Goal: Information Seeking & Learning: Learn about a topic

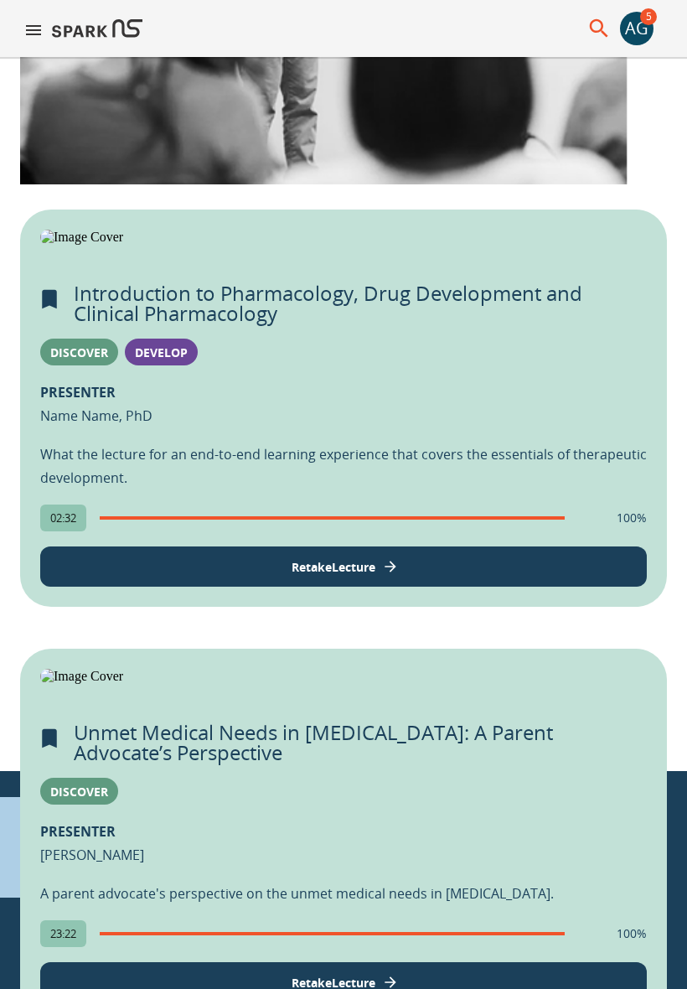
scroll to position [531, 0]
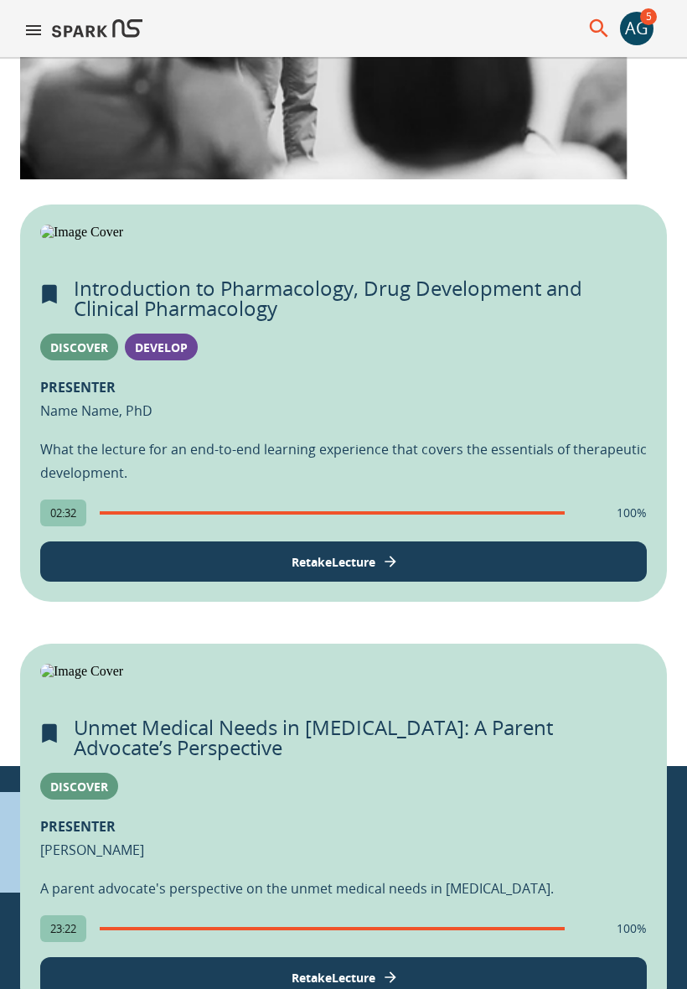
click at [337, 571] on p "Retake Lecture" at bounding box center [334, 562] width 84 height 18
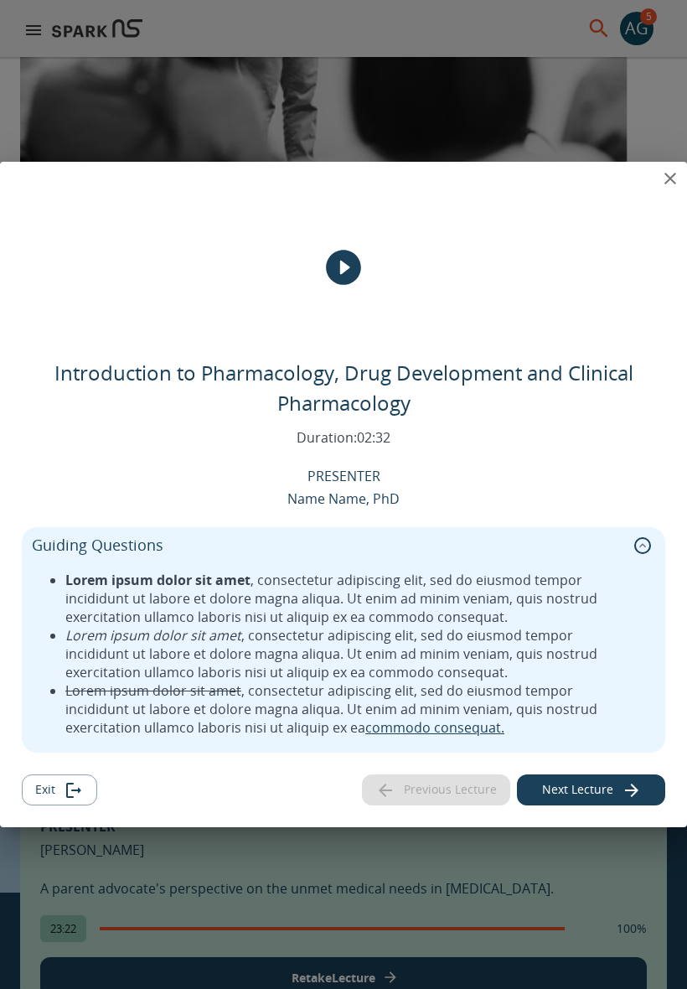
scroll to position [0, 0]
click at [675, 181] on icon "close" at bounding box center [670, 178] width 20 height 20
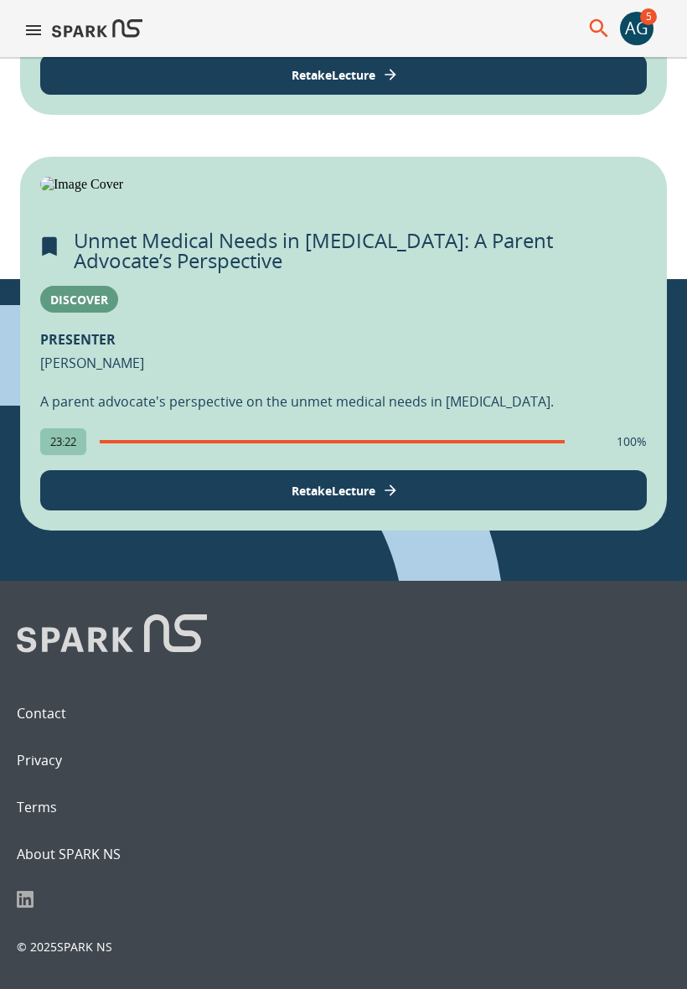
scroll to position [1294, 0]
click at [419, 192] on img at bounding box center [343, 184] width 607 height 15
click at [424, 510] on button "Retake Lecture" at bounding box center [343, 490] width 607 height 40
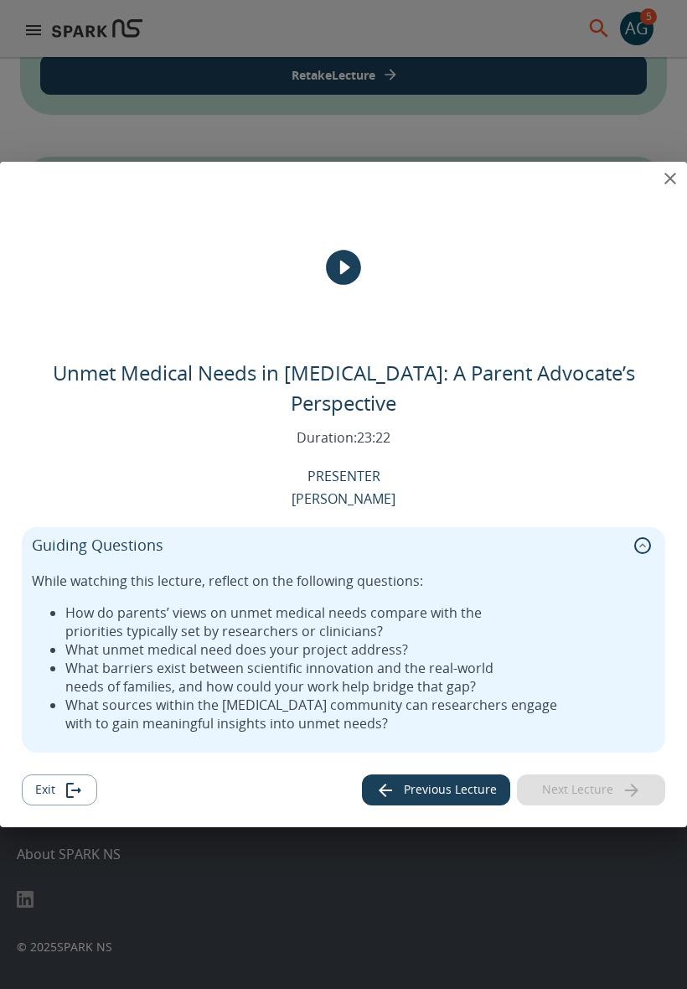
click at [641, 537] on icon "collapse" at bounding box center [642, 545] width 17 height 17
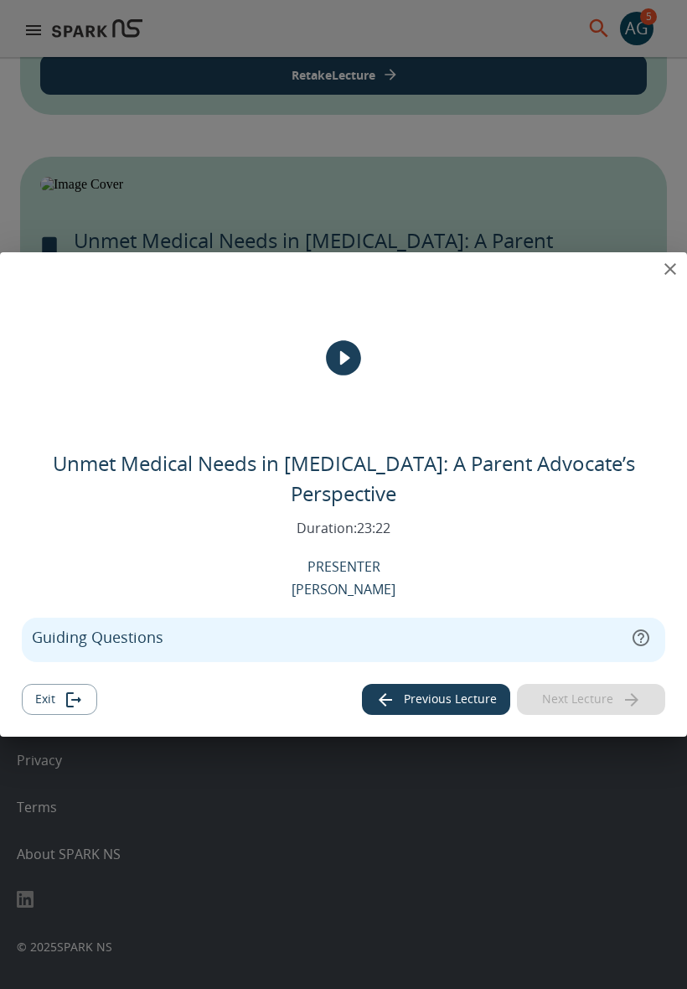
click at [337, 366] on icon "play" at bounding box center [343, 357] width 35 height 35
click at [282, 398] on iframe "View Lecture Dialog" at bounding box center [344, 358] width 644 height 168
click at [670, 279] on icon "close" at bounding box center [670, 269] width 20 height 20
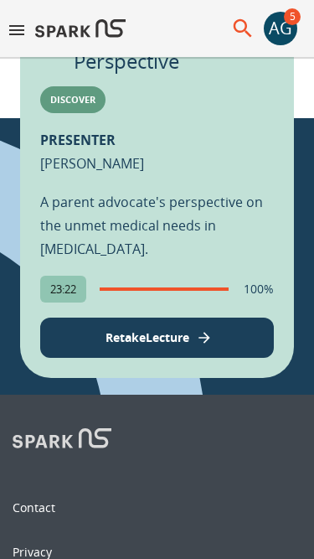
scroll to position [1319, 0]
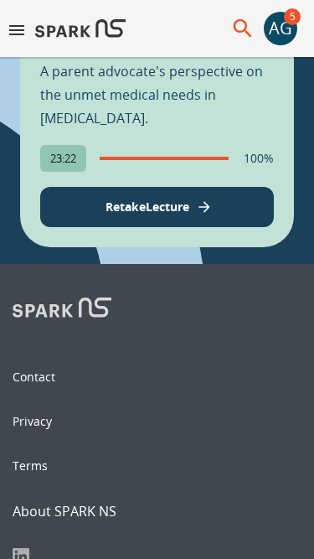
click at [135, 215] on p "Retake Lecture" at bounding box center [148, 207] width 84 height 18
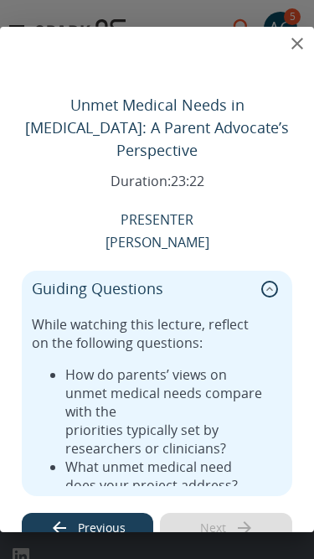
scroll to position [176, 0]
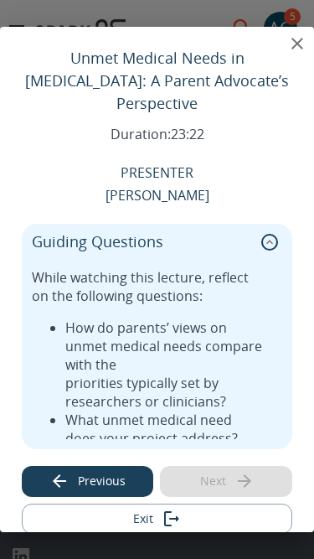
click at [270, 234] on icon "collapse" at bounding box center [269, 242] width 17 height 17
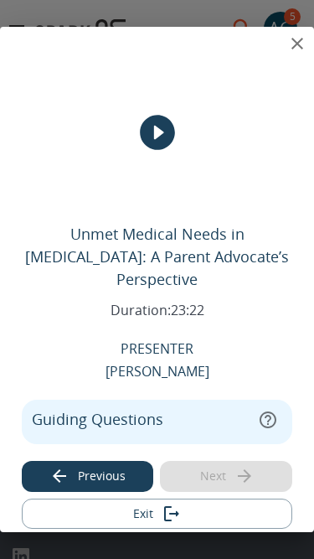
click at [271, 410] on icon "expand" at bounding box center [268, 420] width 20 height 20
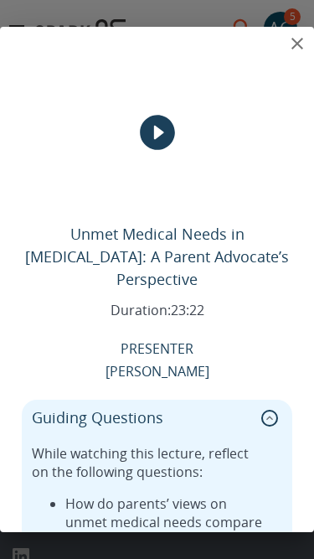
click at [299, 46] on icon "close" at bounding box center [297, 44] width 20 height 20
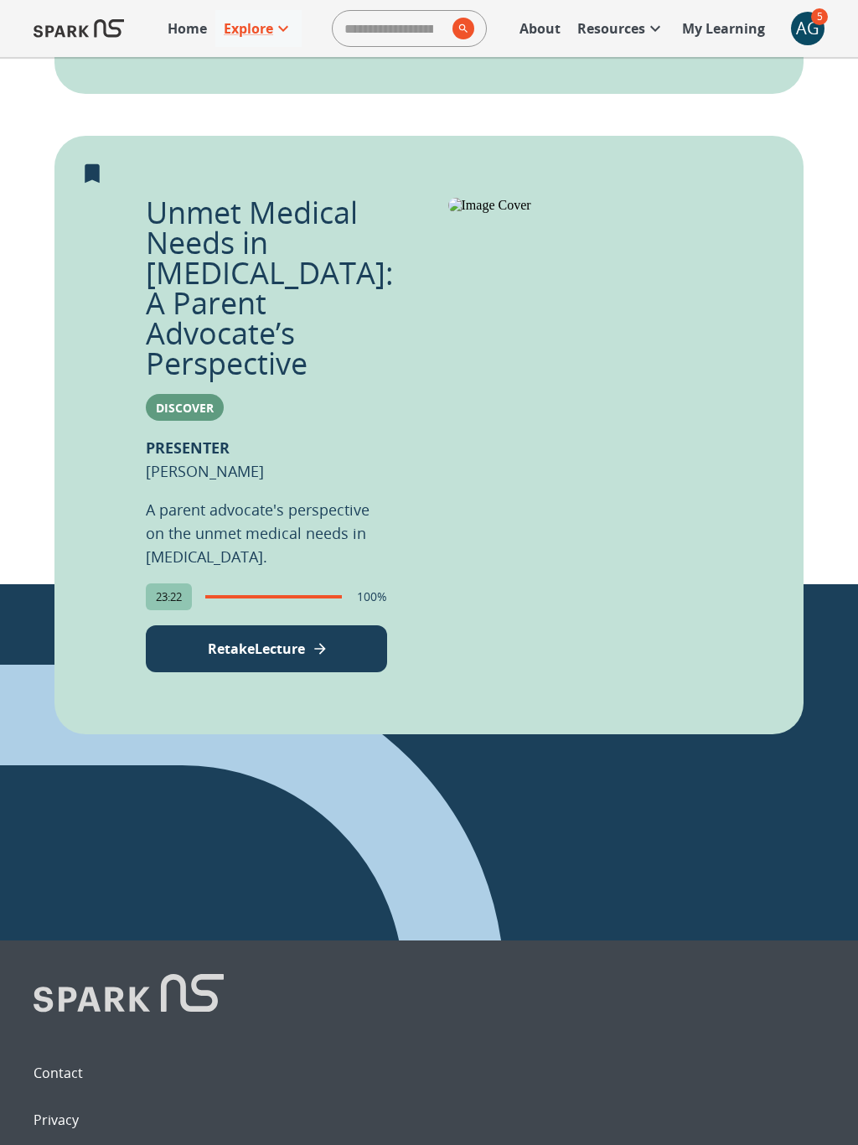
scroll to position [860, 0]
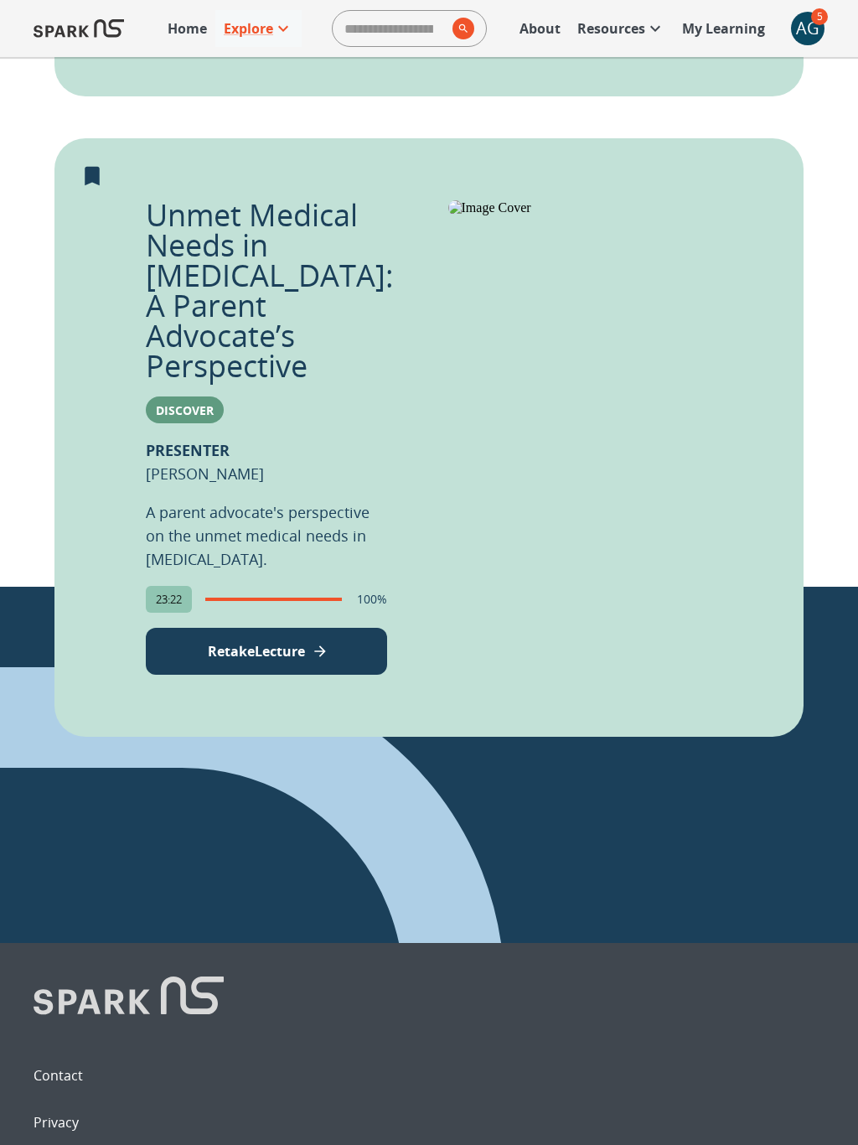
click at [356, 628] on button "Retake Lecture" at bounding box center [266, 651] width 241 height 47
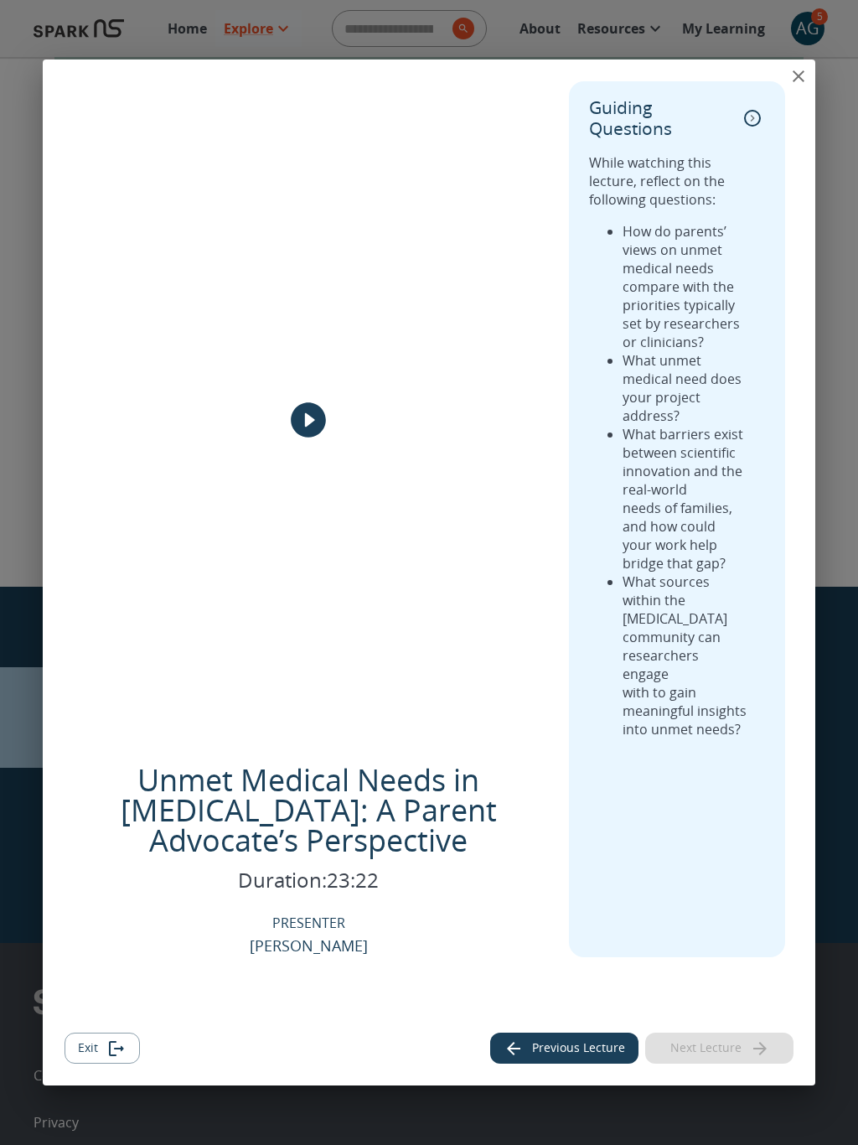
click at [798, 76] on icon "close" at bounding box center [799, 76] width 12 height 12
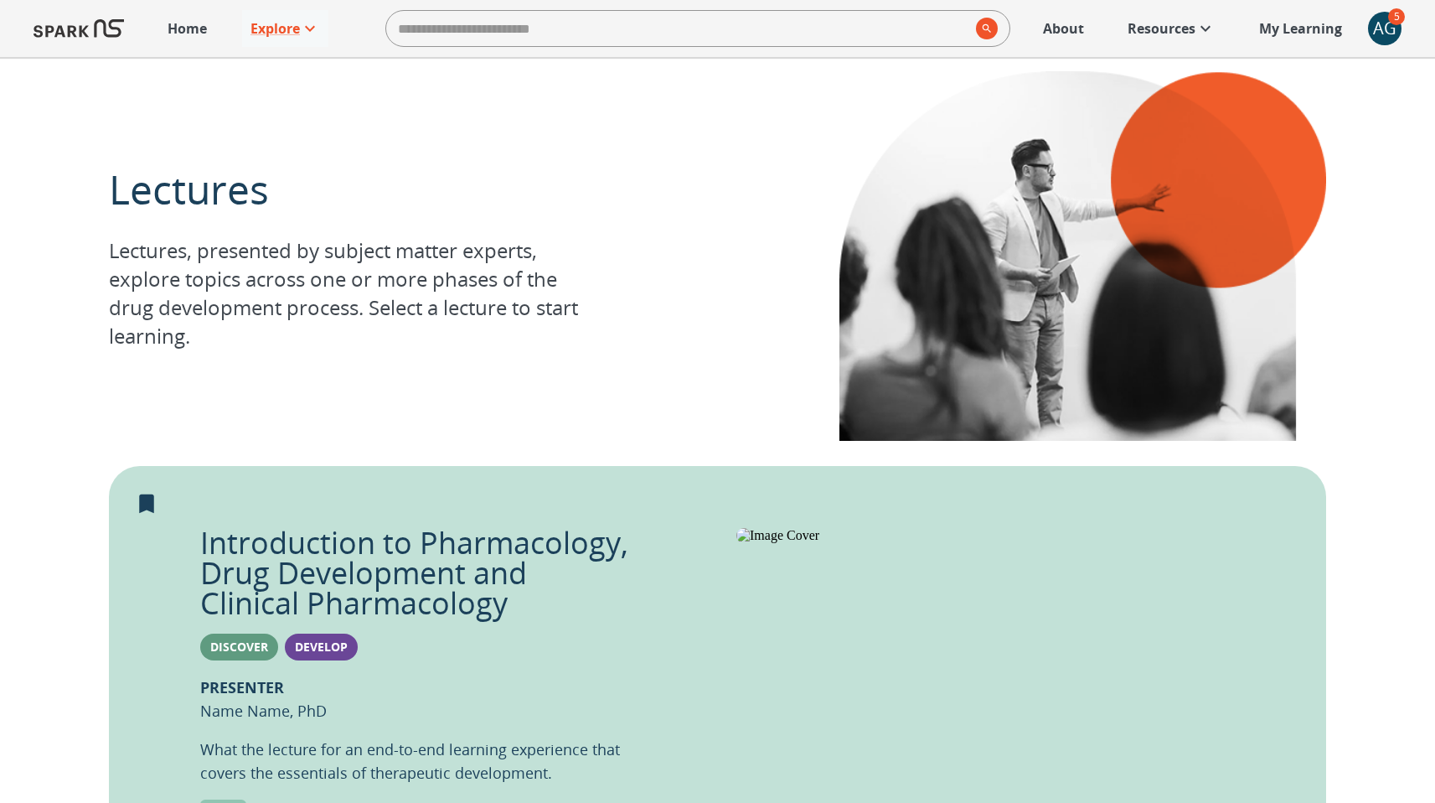
scroll to position [40, 0]
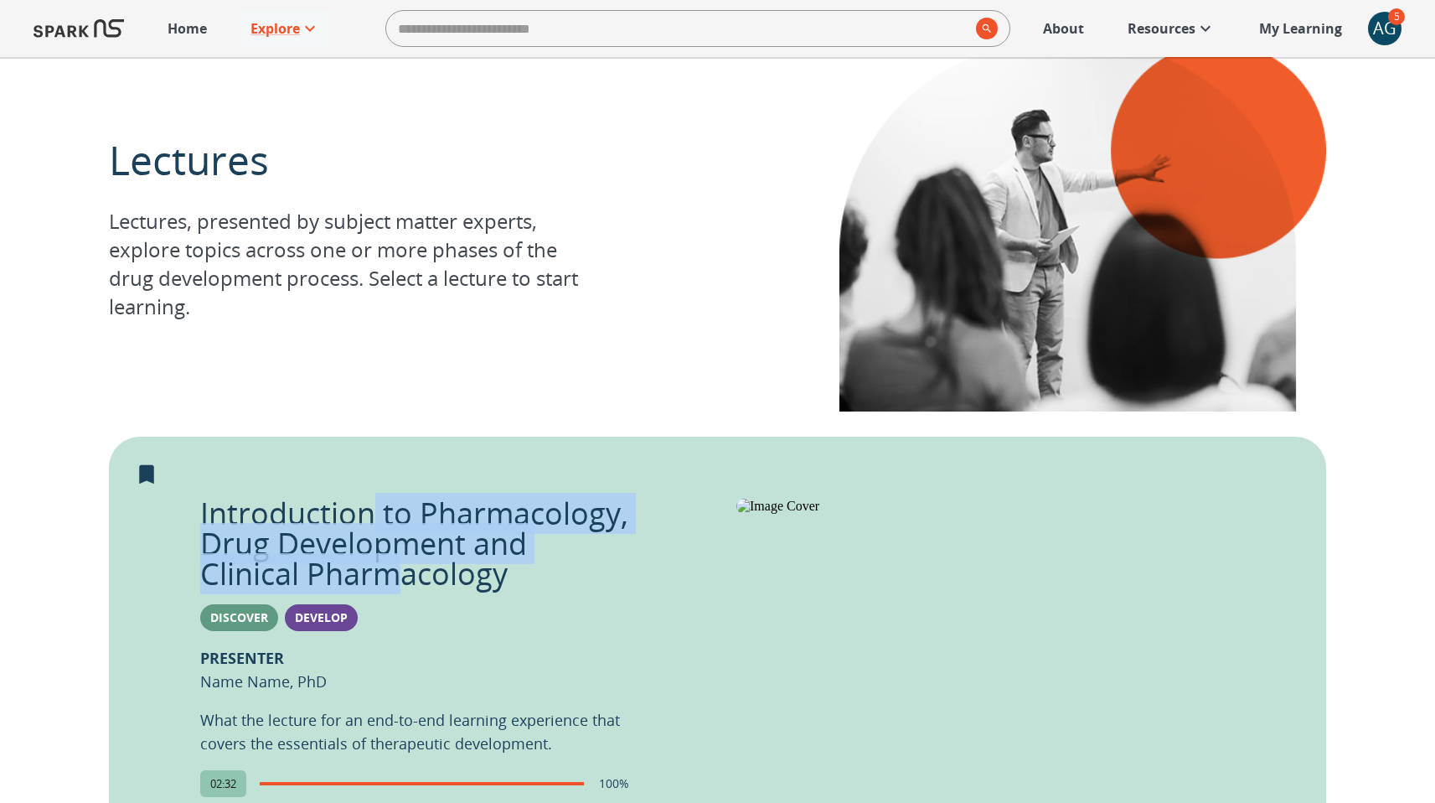
drag, startPoint x: 367, startPoint y: 518, endPoint x: 391, endPoint y: 567, distance: 55.1
click at [391, 567] on p "Introduction to Pharmacology, Drug Development and Clinical Pharmacology" at bounding box center [414, 544] width 429 height 91
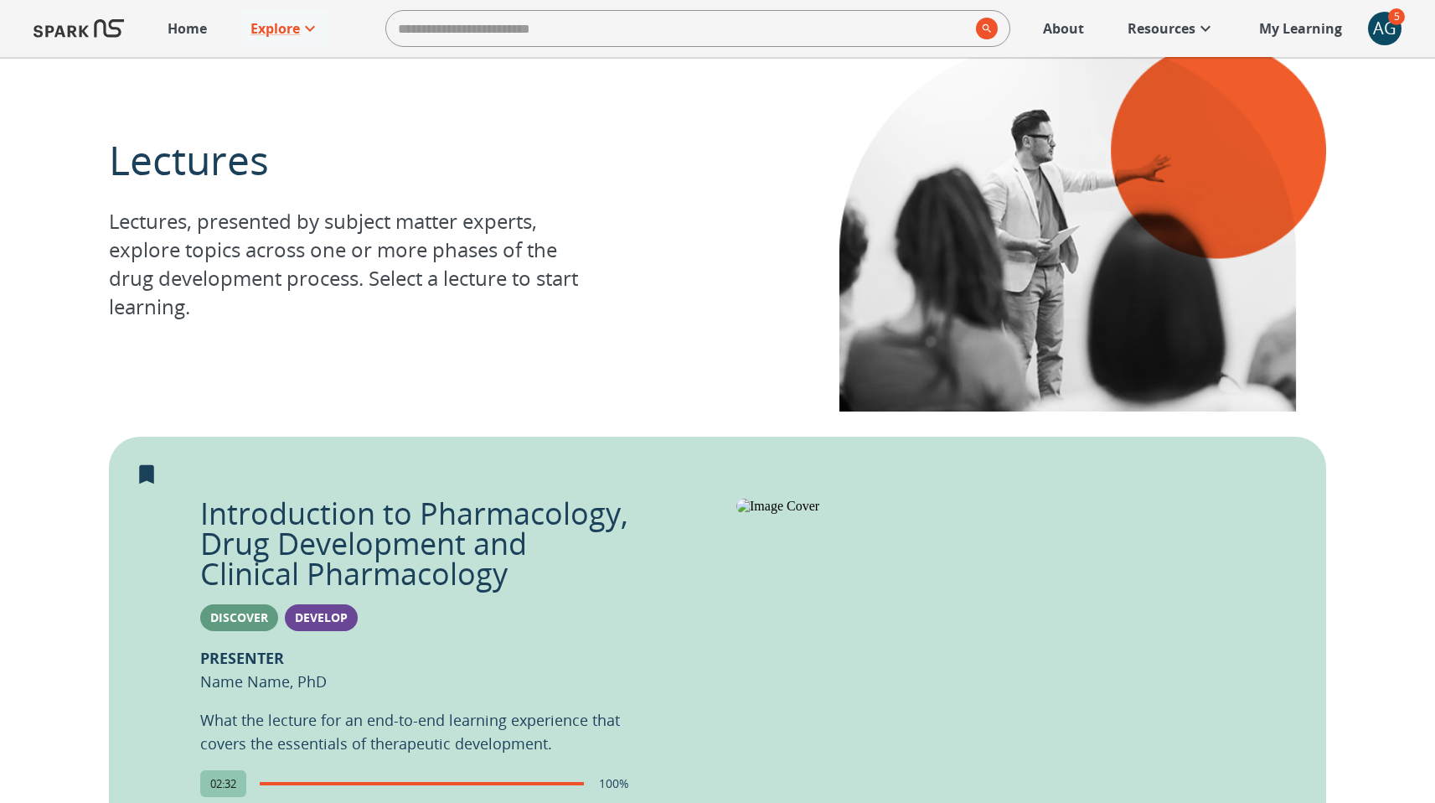
click at [503, 391] on div "Lectures Lectures, presented by subject matter experts, explore topics across o…" at bounding box center [718, 227] width 1218 height 420
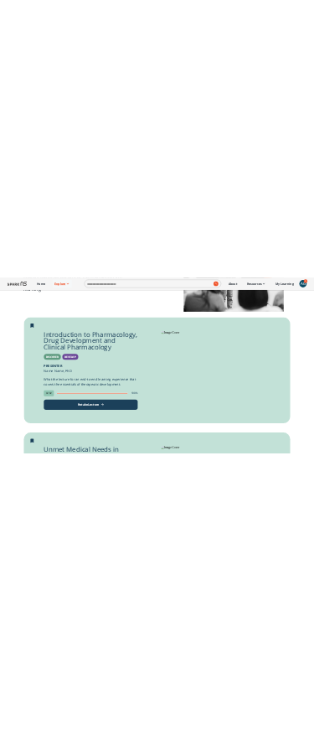
scroll to position [297, 0]
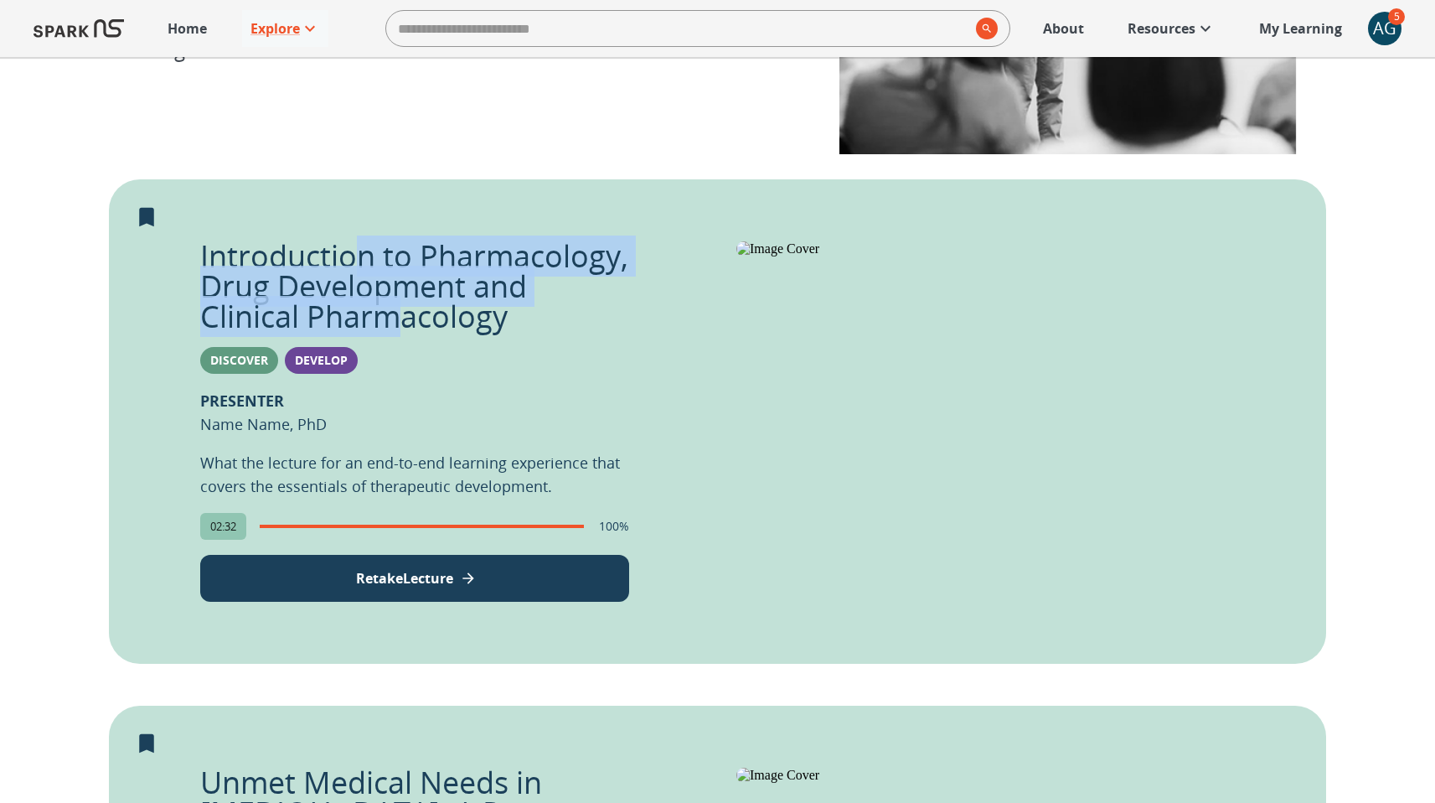
drag, startPoint x: 348, startPoint y: 255, endPoint x: 396, endPoint y: 308, distance: 71.8
click at [396, 308] on p "Introduction to Pharmacology, Drug Development and Clinical Pharmacology" at bounding box center [414, 286] width 429 height 91
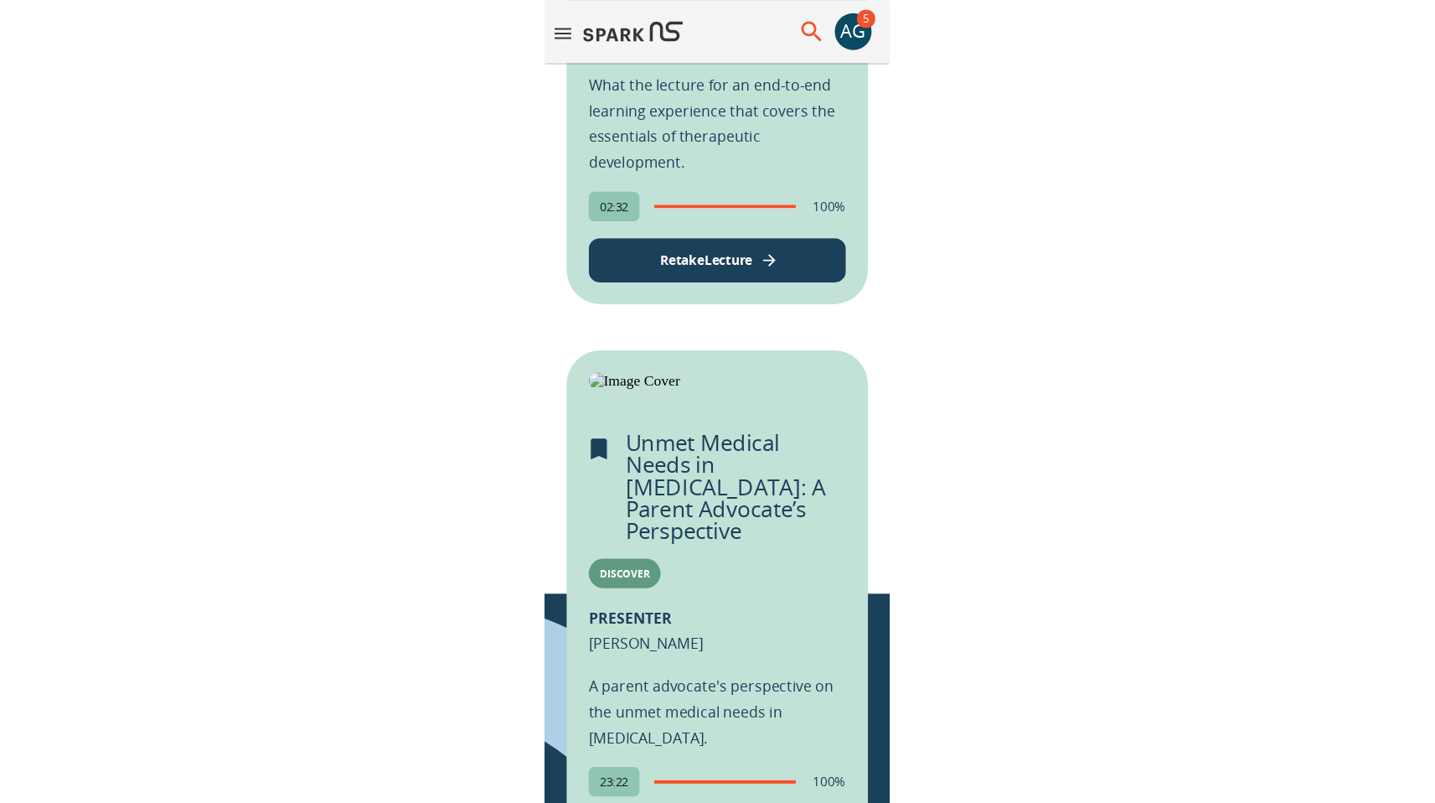
scroll to position [300, 0]
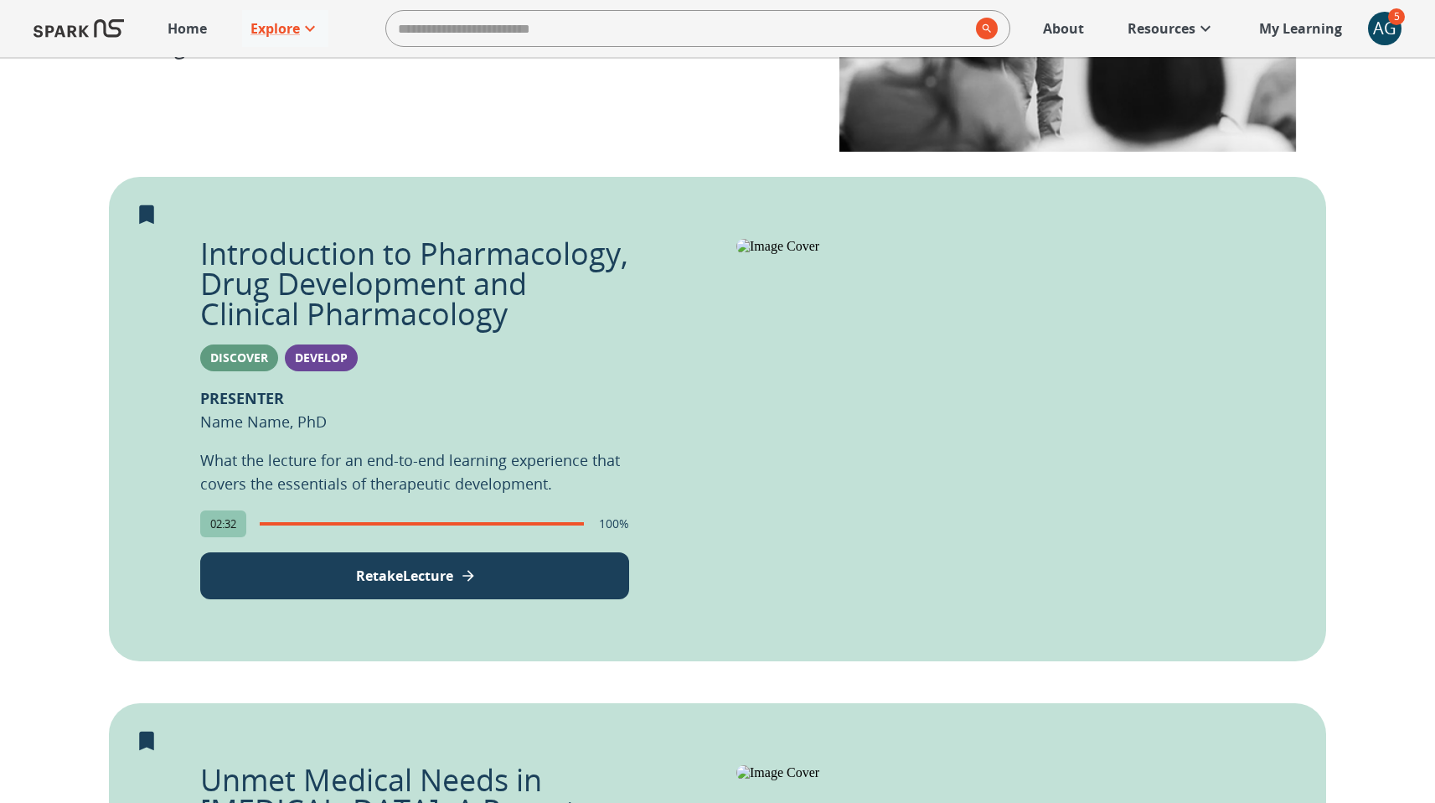
click at [628, 329] on div "Introduction to Pharmacology, Drug Development and Clinical Pharmacology Discov…" at bounding box center [414, 419] width 429 height 360
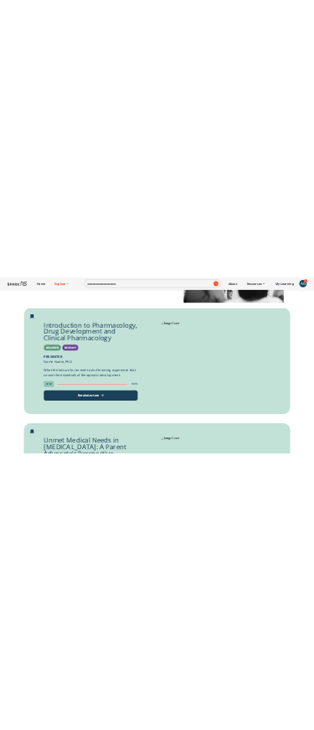
scroll to position [340, 0]
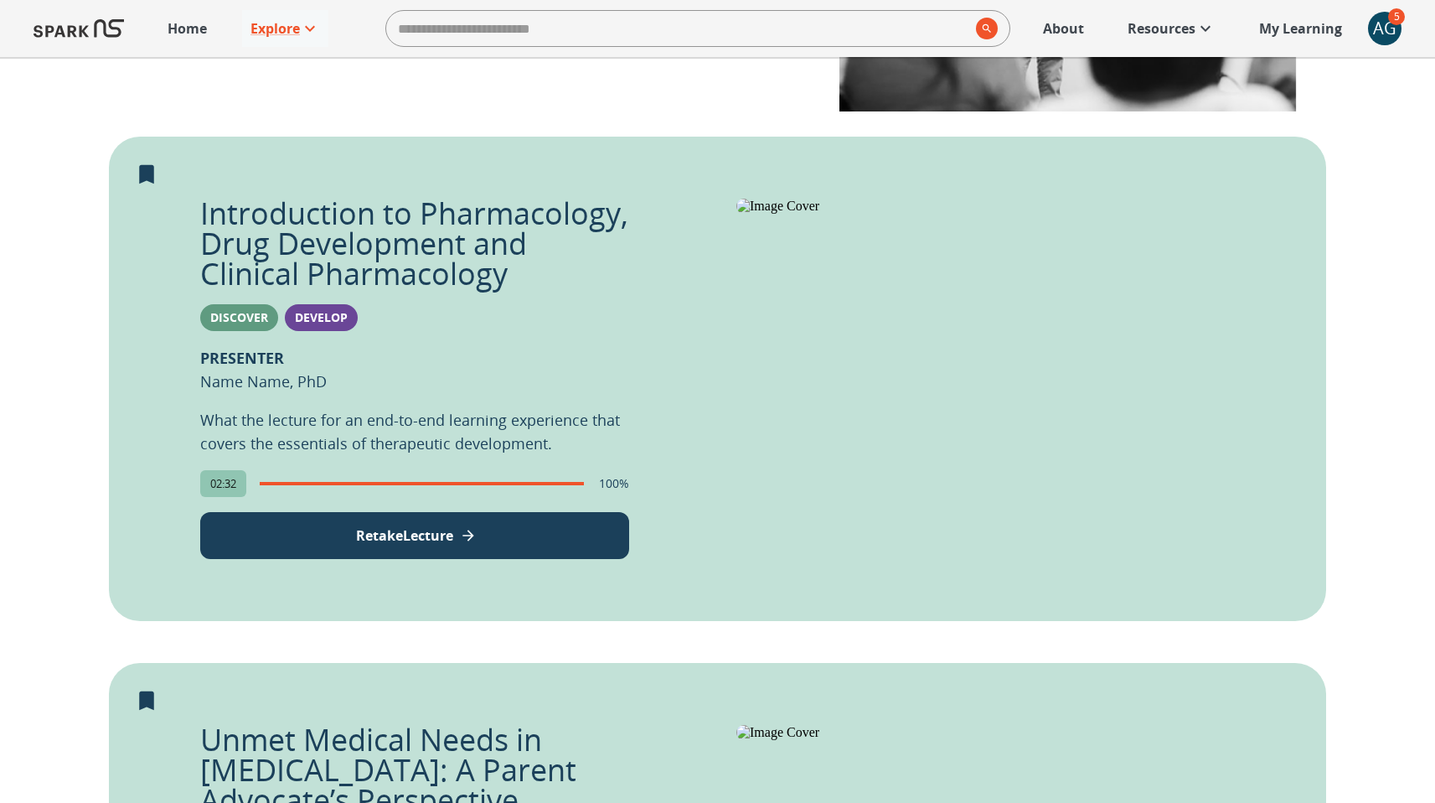
click at [580, 538] on button "Retake Lecture" at bounding box center [414, 535] width 429 height 47
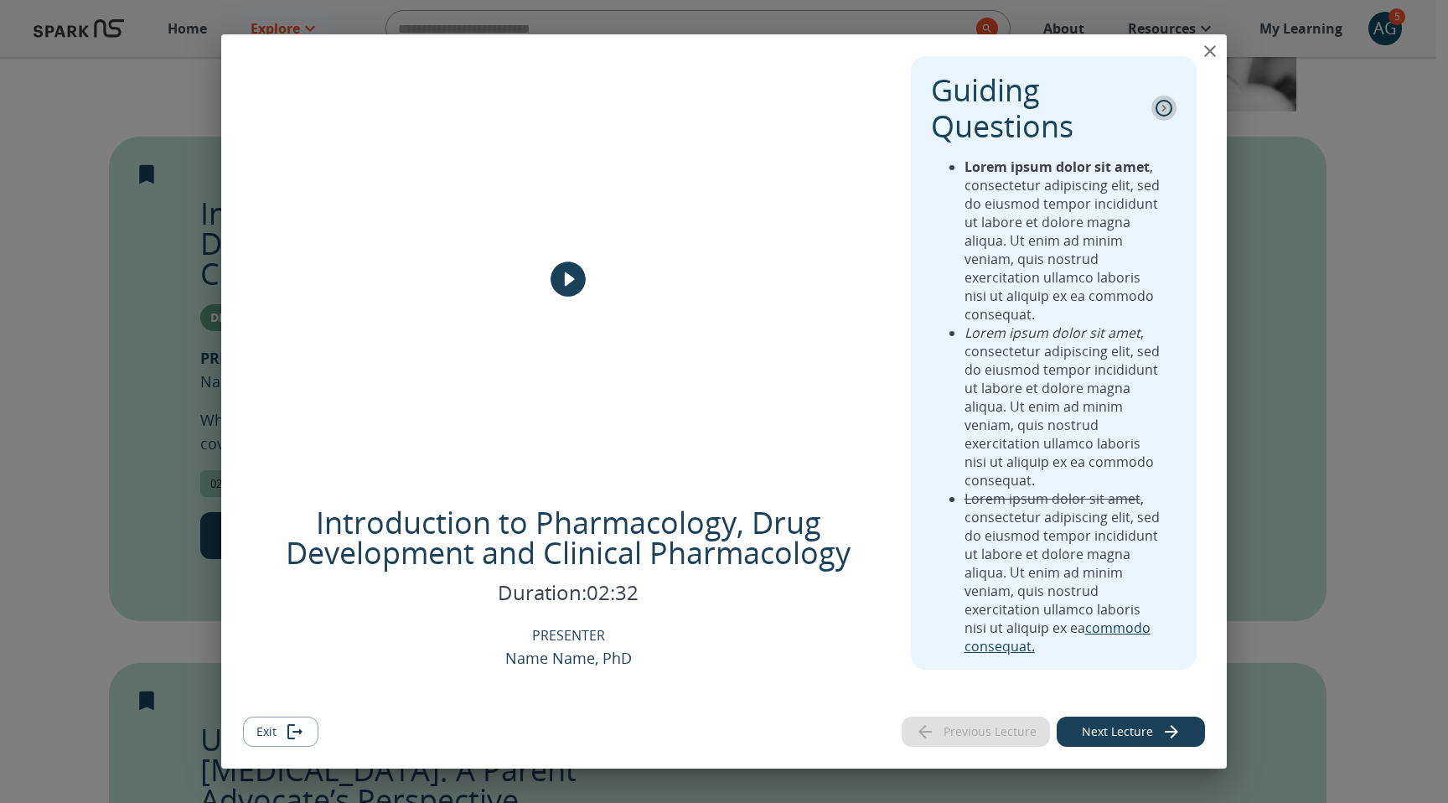
click at [1166, 108] on icon "collapse" at bounding box center [1164, 108] width 4 height 7
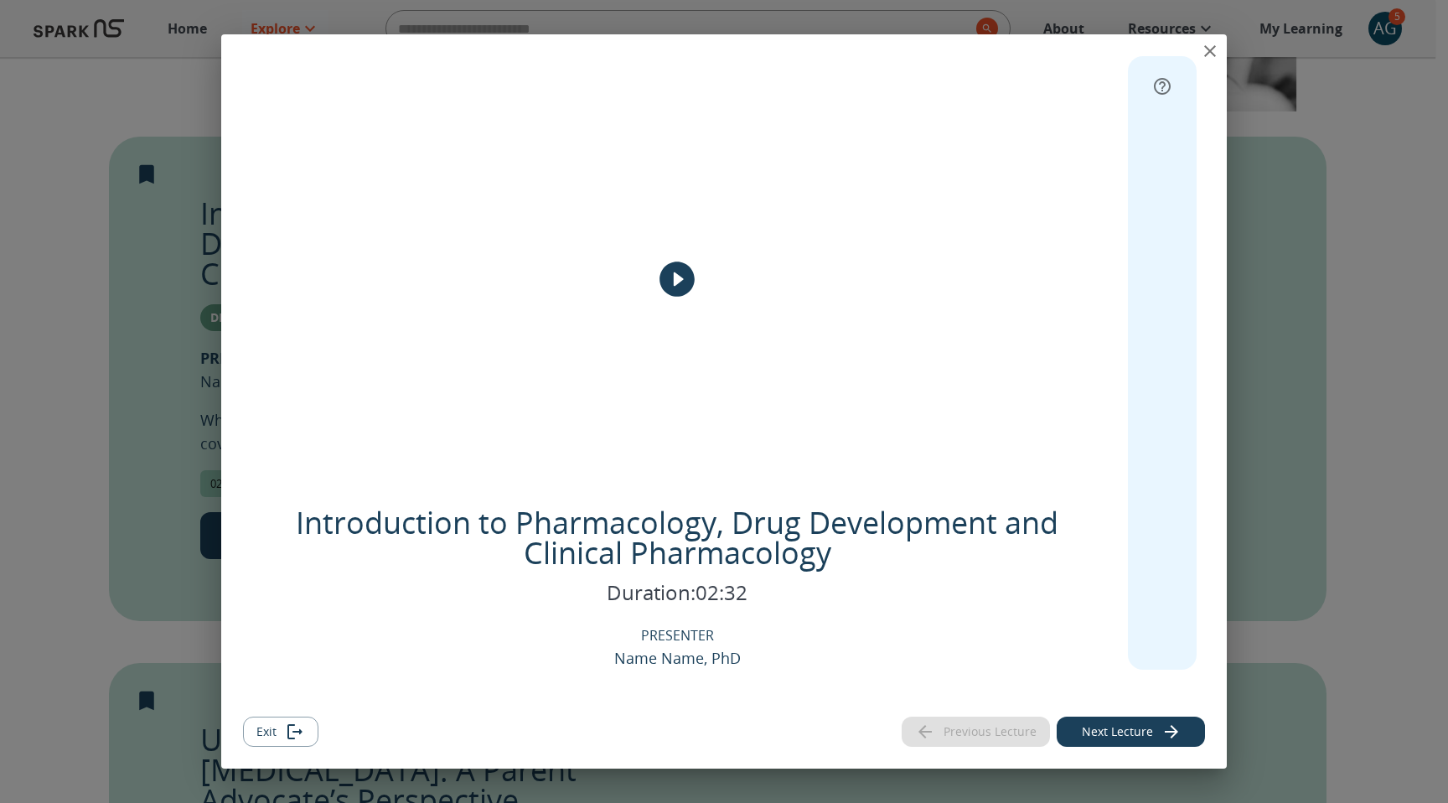
click at [1161, 85] on icon "expand" at bounding box center [1162, 86] width 20 height 20
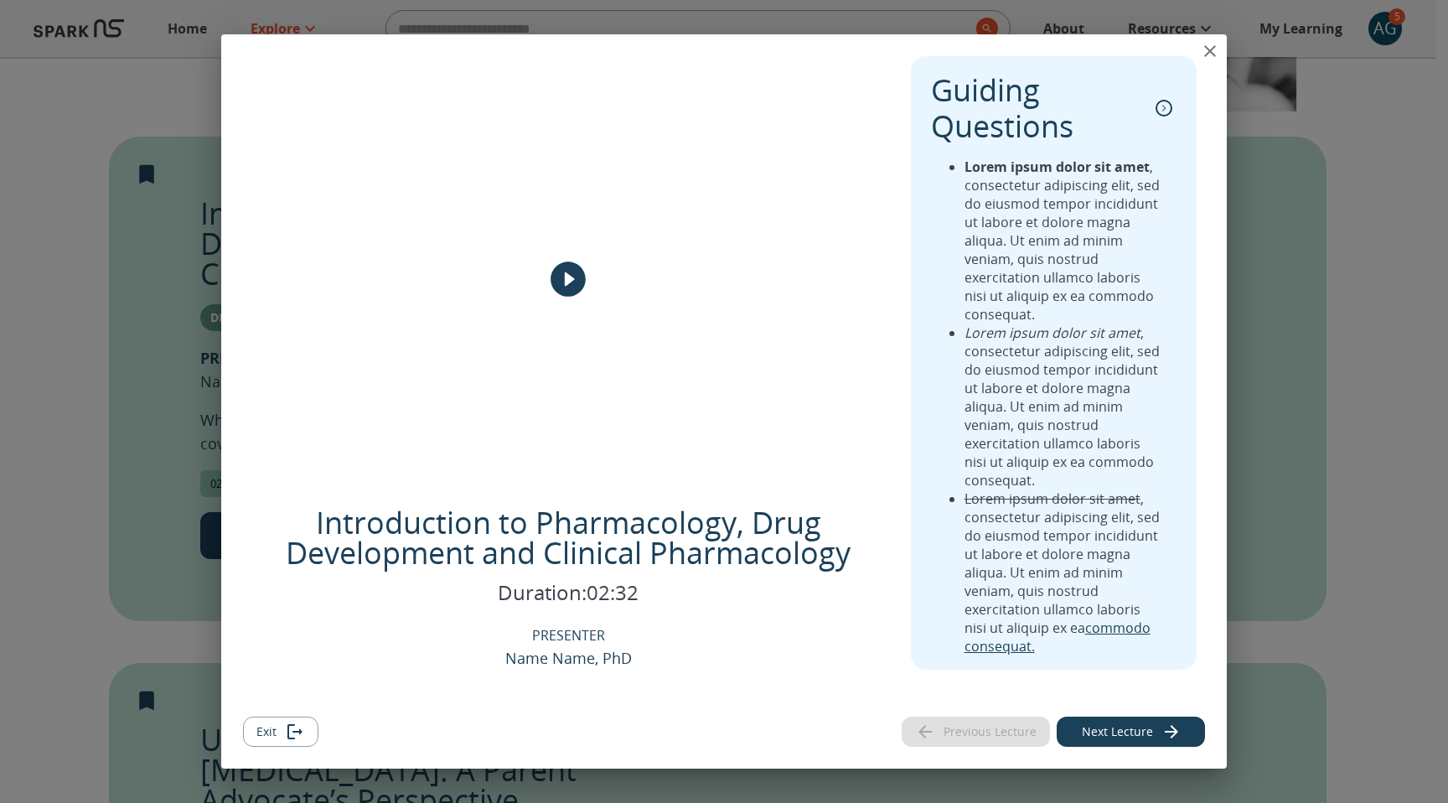
click at [1167, 104] on icon "collapse" at bounding box center [1164, 108] width 17 height 17
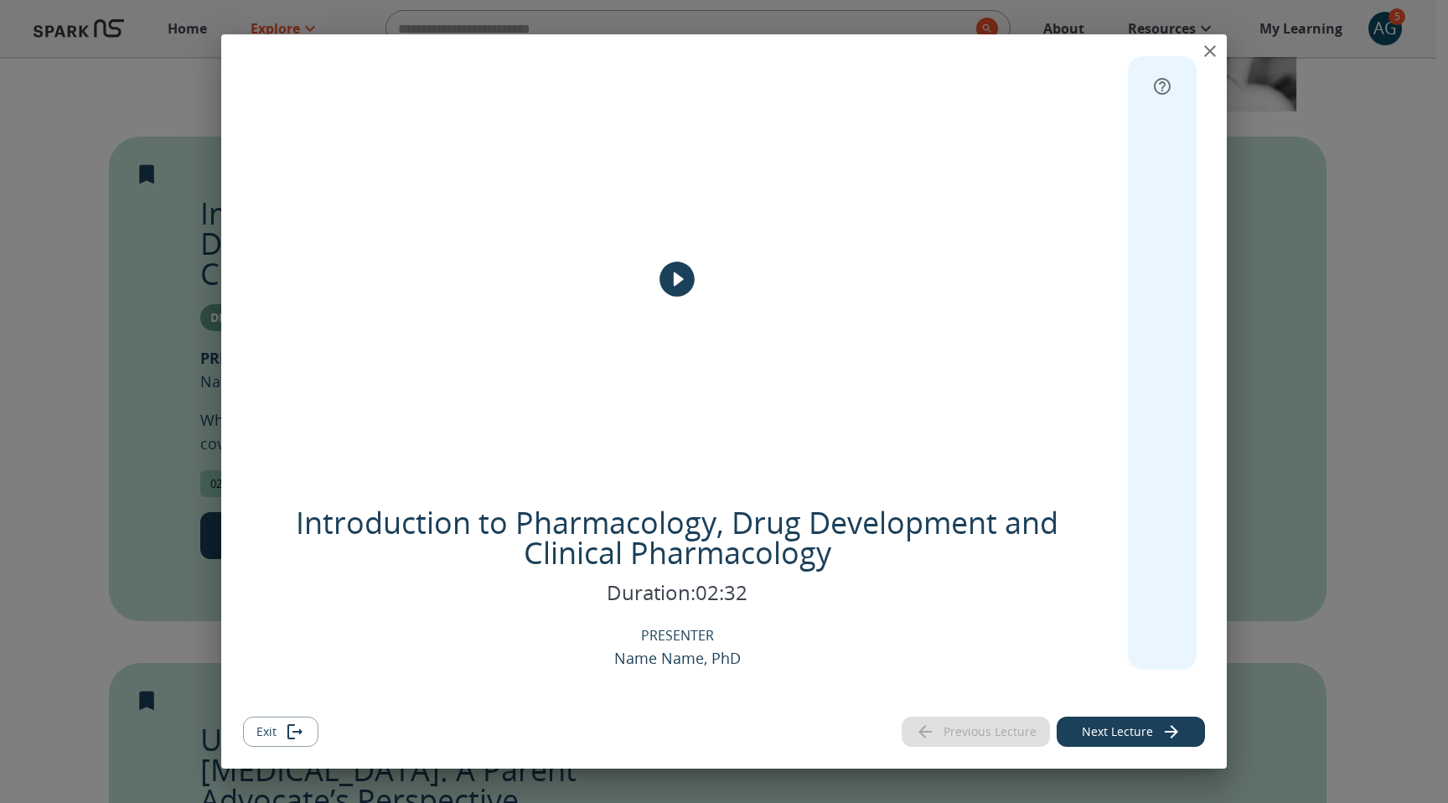
click at [1166, 85] on icon "expand" at bounding box center [1162, 86] width 20 height 20
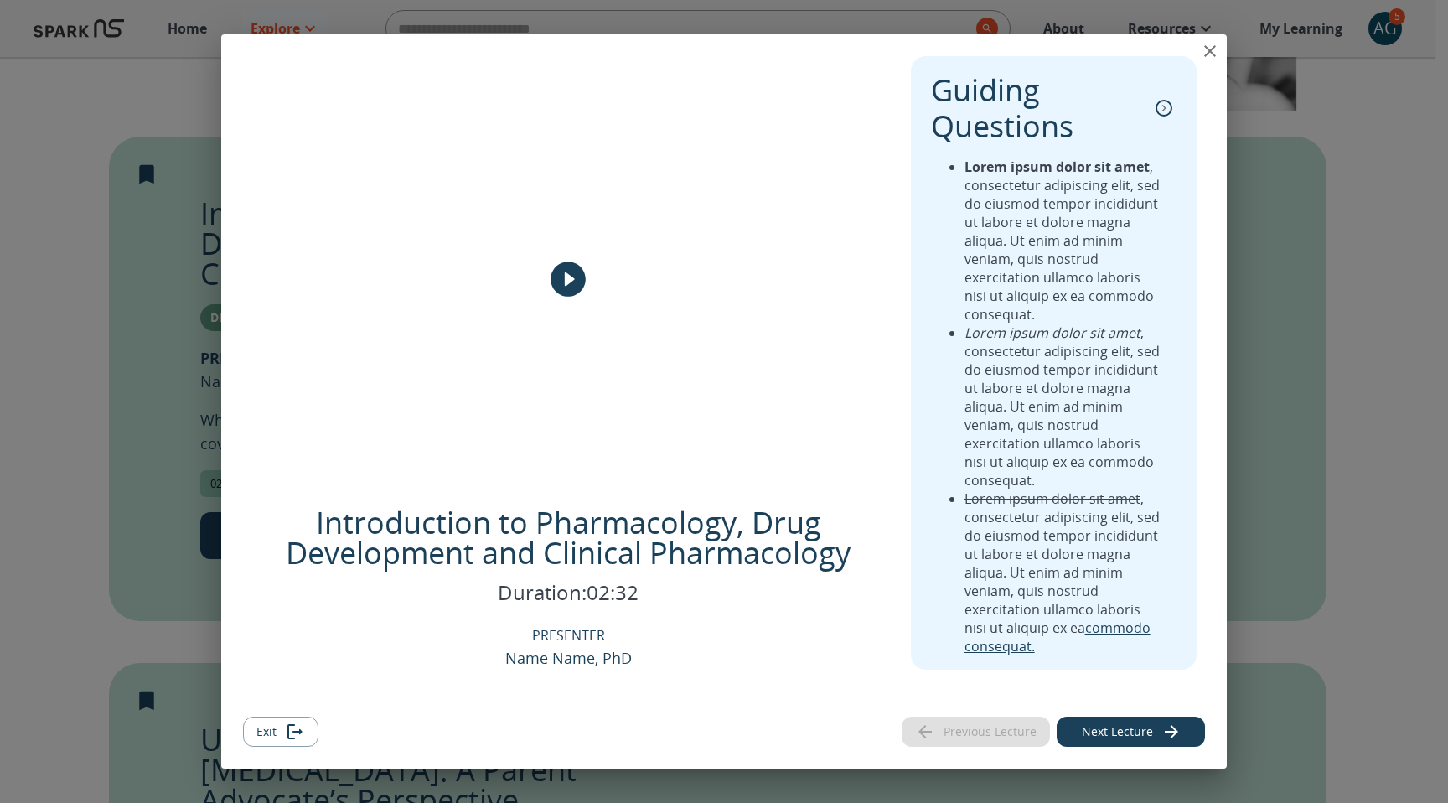
click at [1209, 52] on icon "close" at bounding box center [1210, 51] width 20 height 20
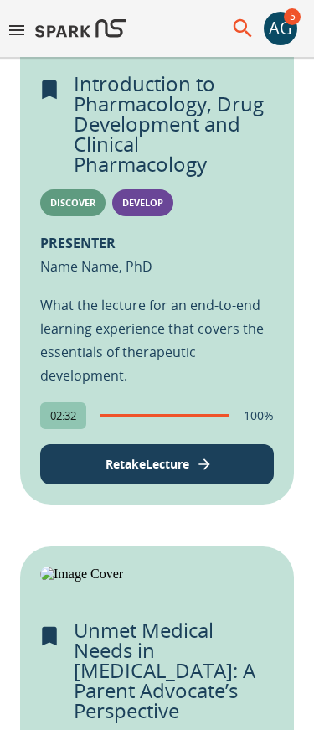
scroll to position [548, 0]
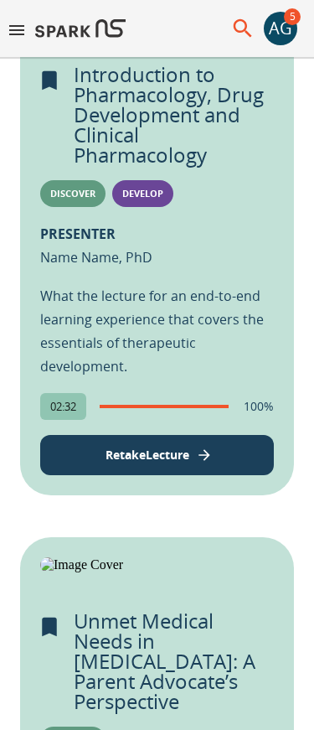
click at [194, 475] on button "Retake Lecture" at bounding box center [157, 455] width 234 height 40
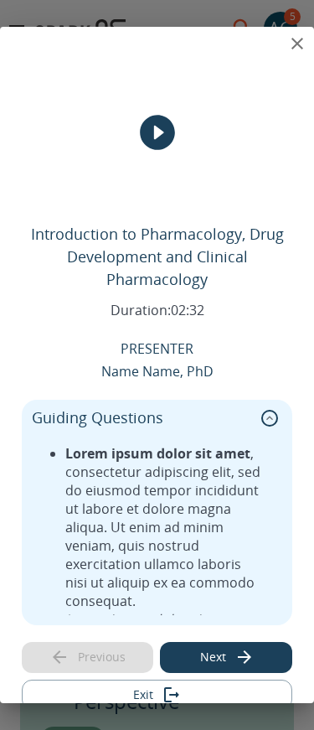
click at [270, 416] on icon "collapse" at bounding box center [269, 418] width 17 height 17
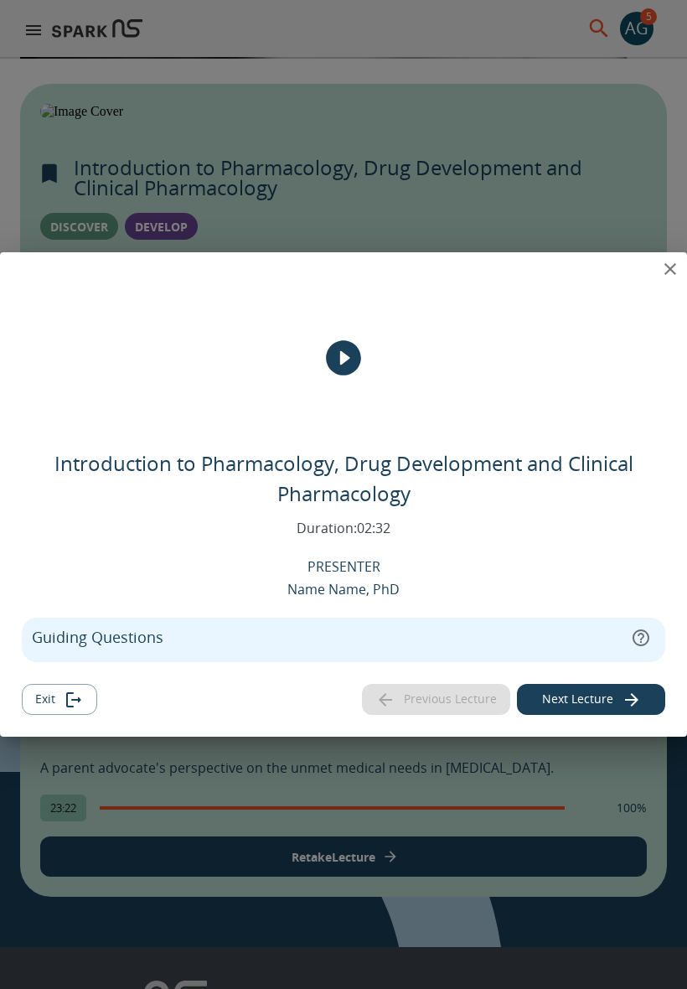
scroll to position [650, 0]
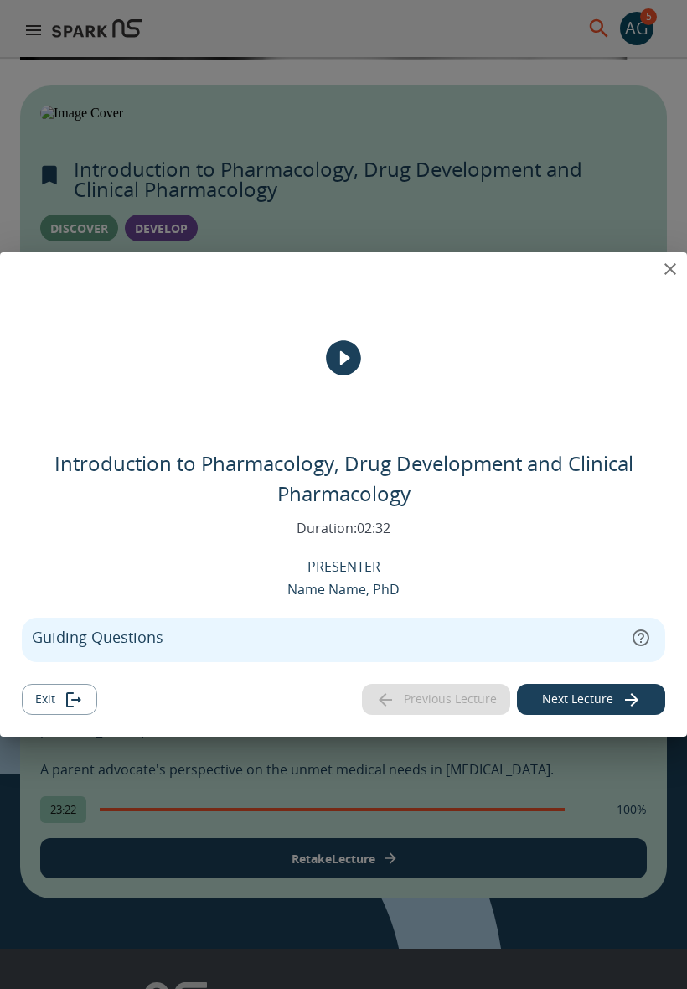
click at [670, 270] on icon "close" at bounding box center [671, 269] width 12 height 12
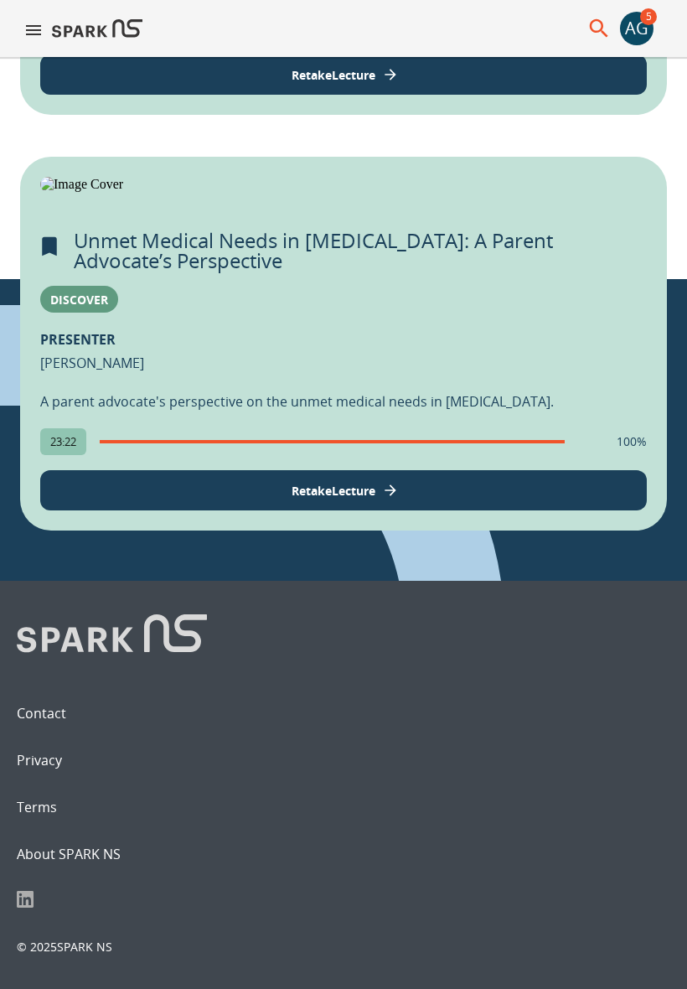
scroll to position [1388, 0]
click at [280, 510] on button "Retake Lecture" at bounding box center [343, 490] width 607 height 40
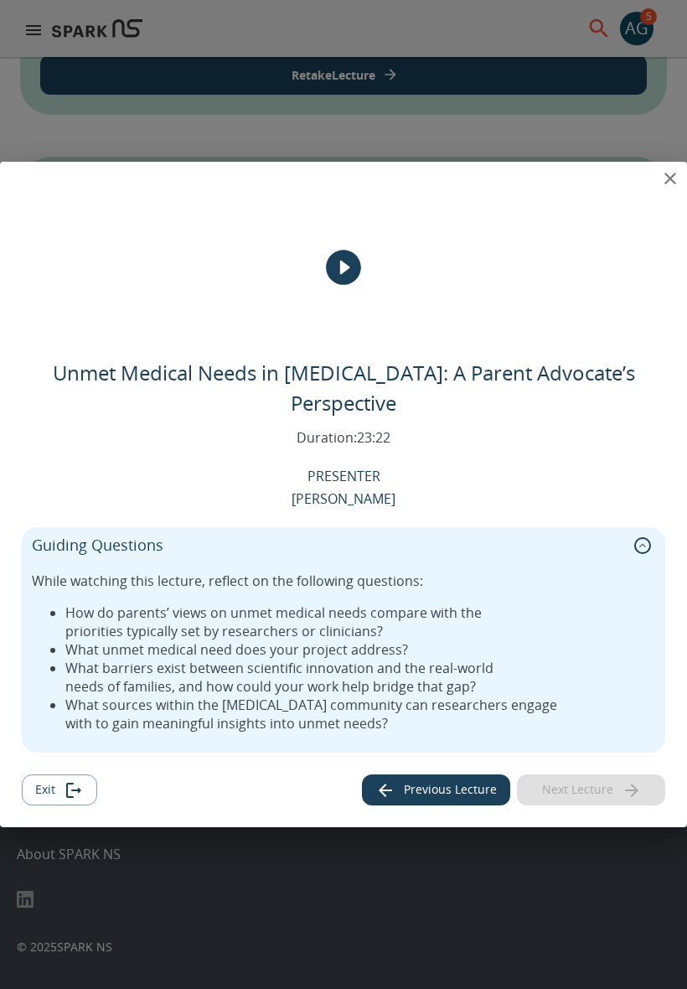
click at [665, 189] on icon "close" at bounding box center [670, 178] width 20 height 20
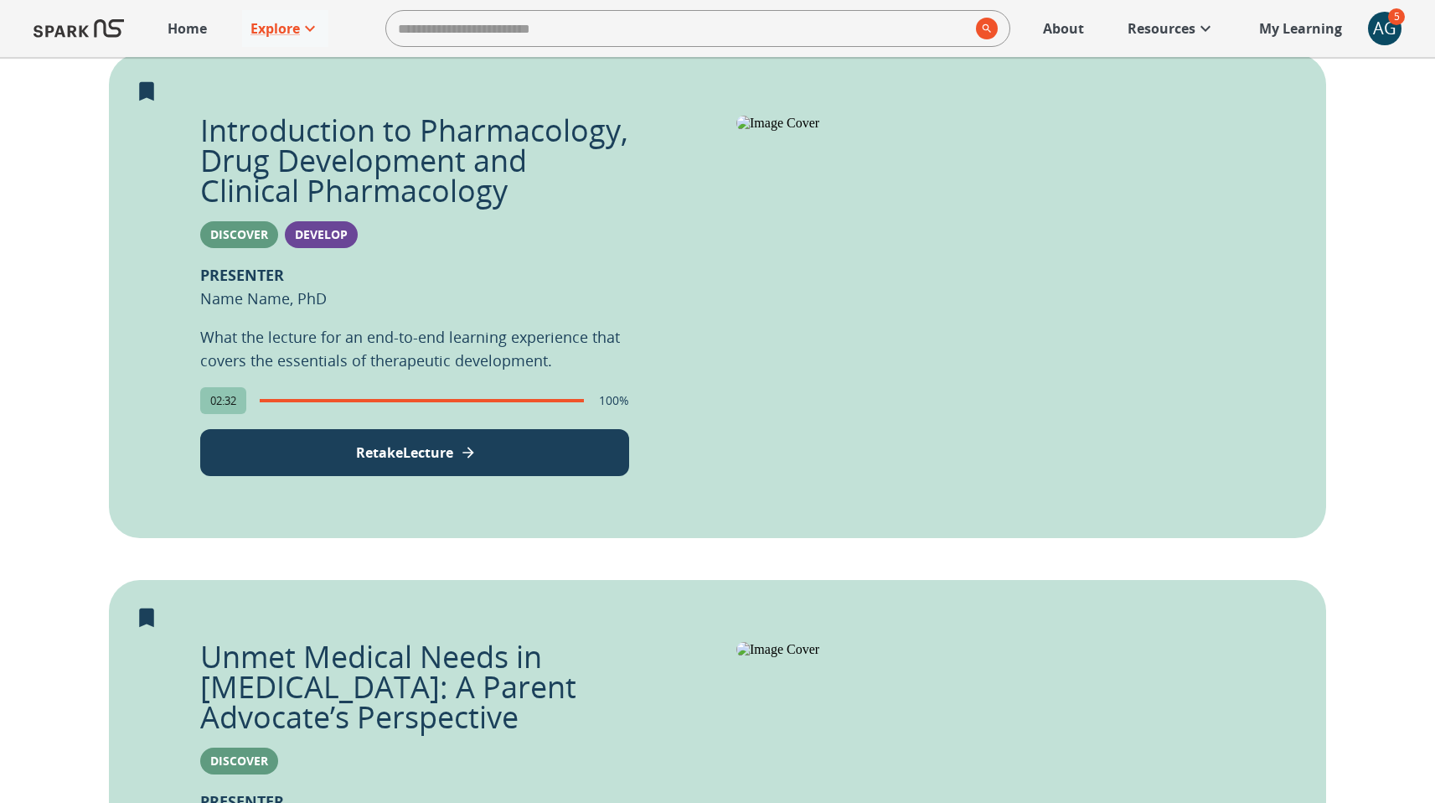
scroll to position [431, 0]
